Goal: Information Seeking & Learning: Find specific fact

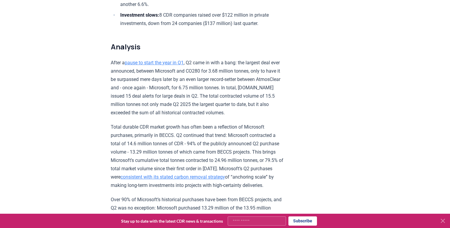
scroll to position [369, 0]
drag, startPoint x: 258, startPoint y: 70, endPoint x: 283, endPoint y: 70, distance: 25.0
click at [283, 70] on p "After a pause to start the year in Q1 , Q2 came in with a bang: the largest dea…" at bounding box center [198, 87] width 174 height 58
copy p "AtmosClear"
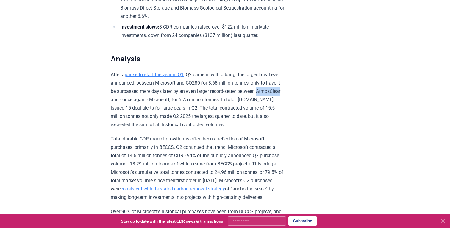
scroll to position [351, 0]
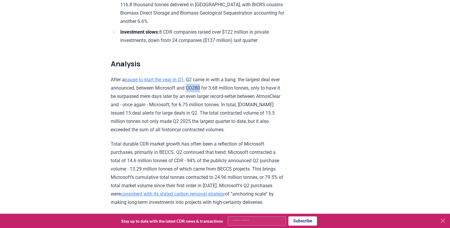
drag, startPoint x: 204, startPoint y: 78, endPoint x: 188, endPoint y: 80, distance: 16.2
click at [188, 80] on p "After a pause to start the year in Q1 , Q2 came in with a bang: the largest dea…" at bounding box center [198, 105] width 174 height 58
copy p "CO280"
